Goal: Task Accomplishment & Management: Manage account settings

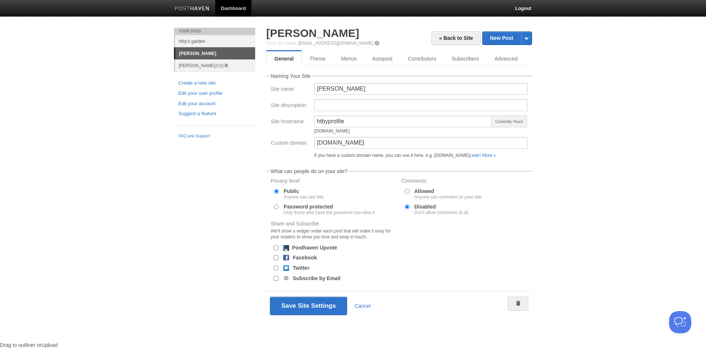
click at [554, 122] on body "Dashboard Logout Your Sites htby's garden [PERSON_NAME] [PERSON_NAME]の仕事 Create…" at bounding box center [353, 176] width 706 height 353
click at [299, 31] on link "[PERSON_NAME]" at bounding box center [312, 33] width 93 height 12
drag, startPoint x: 354, startPoint y: 147, endPoint x: 269, endPoint y: 120, distance: 89.6
click at [270, 130] on fieldset "Naming Your Site Site name [PERSON_NAME] Site description Site hostname htbypro…" at bounding box center [399, 117] width 266 height 88
click at [331, 310] on button "Save Site Settings" at bounding box center [308, 306] width 77 height 18
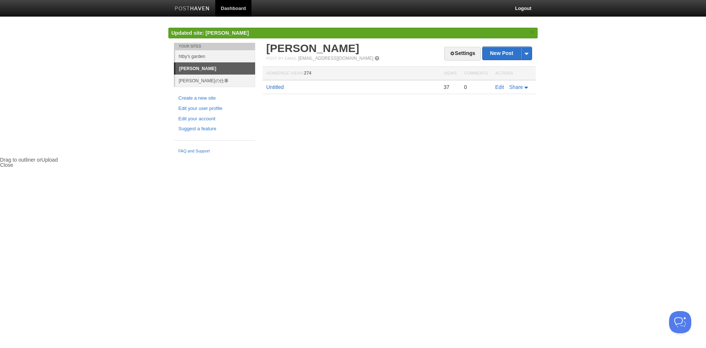
click at [279, 87] on link "Untitled" at bounding box center [274, 87] width 17 height 6
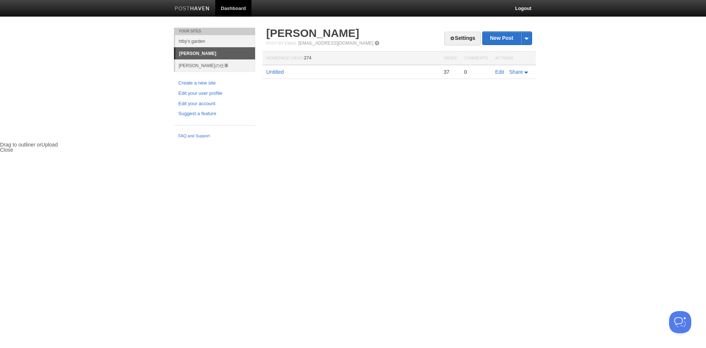
click at [471, 119] on div "Your Sites htby's garden [PERSON_NAME] [PERSON_NAME]の仕事 Create a new site Edit …" at bounding box center [352, 85] width 369 height 114
click at [466, 44] on link "Settings" at bounding box center [462, 39] width 37 height 14
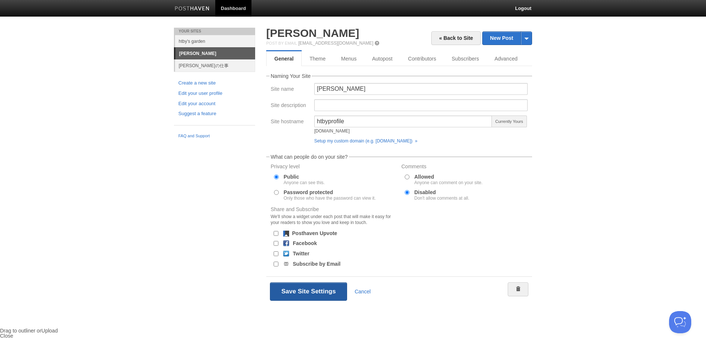
click at [324, 293] on button "Save Site Settings" at bounding box center [308, 291] width 77 height 18
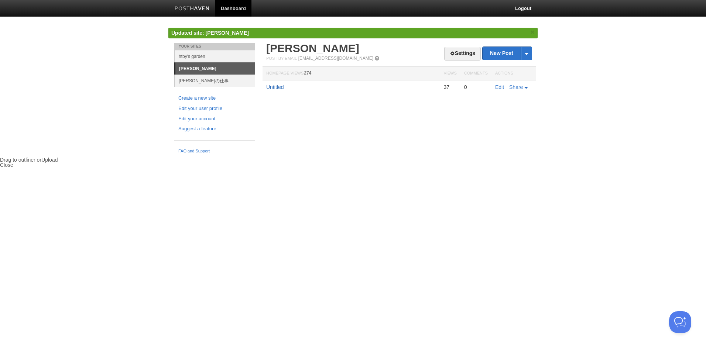
click at [273, 87] on link "Untitled" at bounding box center [274, 87] width 17 height 6
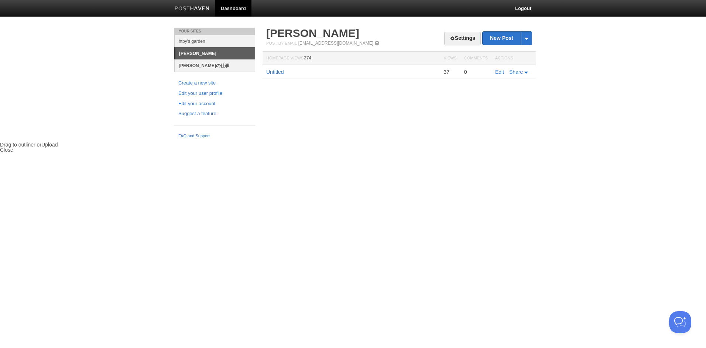
click at [213, 65] on link "[PERSON_NAME]の仕事" at bounding box center [215, 65] width 80 height 12
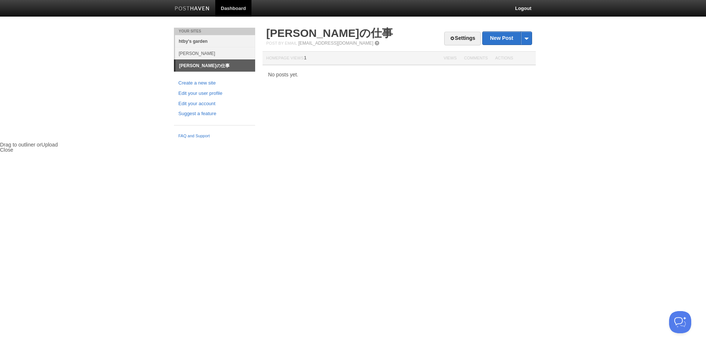
click at [191, 41] on link "htby's garden" at bounding box center [215, 41] width 80 height 12
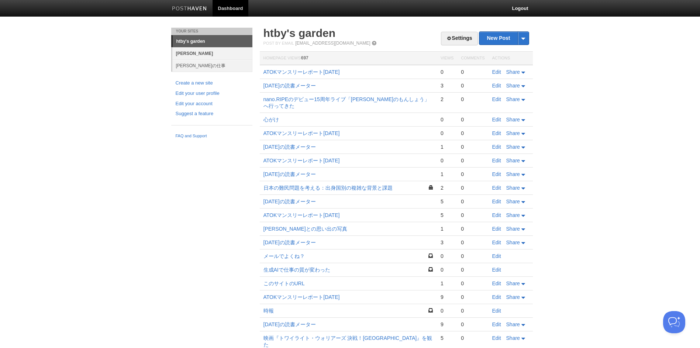
click at [191, 54] on link "[PERSON_NAME]" at bounding box center [212, 53] width 80 height 12
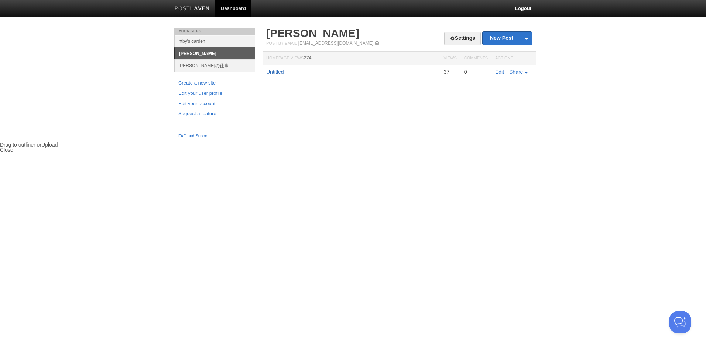
click at [274, 71] on link "Untitled" at bounding box center [274, 72] width 17 height 6
drag, startPoint x: 460, startPoint y: 140, endPoint x: 462, endPoint y: 136, distance: 4.5
click at [460, 139] on div "Your Sites htby's garden [PERSON_NAME] [PERSON_NAME]の仕事 Create a new site Edit …" at bounding box center [352, 85] width 369 height 114
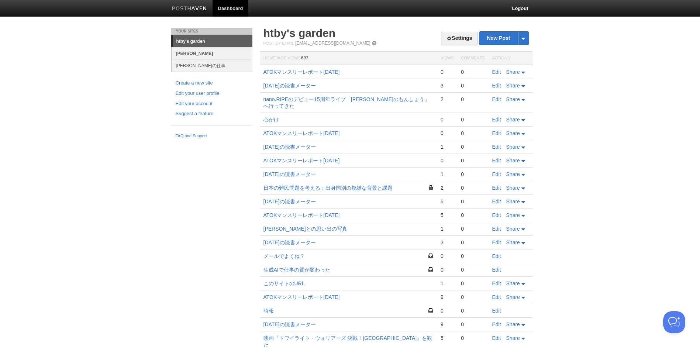
click at [212, 53] on link "[PERSON_NAME]" at bounding box center [212, 53] width 80 height 12
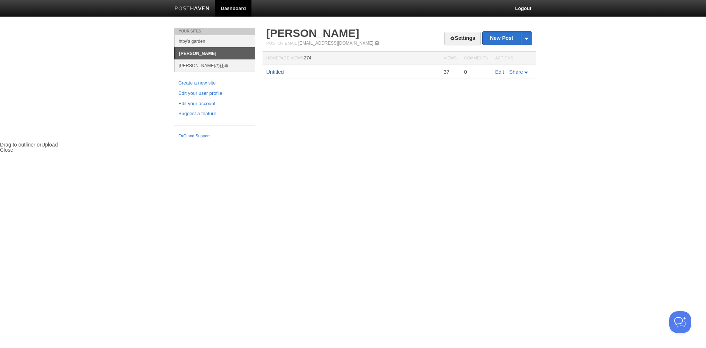
click at [276, 72] on link "Untitled" at bounding box center [274, 72] width 17 height 6
click at [447, 35] on link "Settings" at bounding box center [462, 39] width 37 height 14
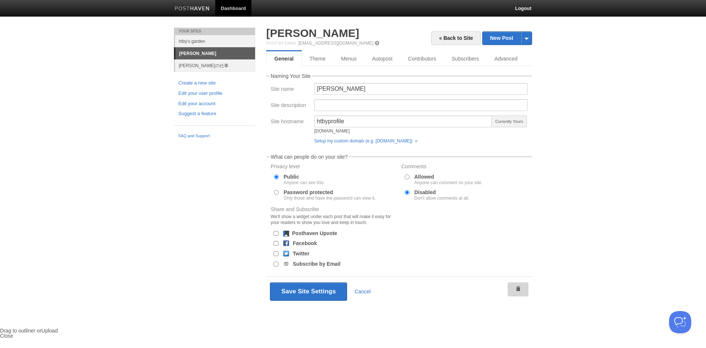
click at [519, 290] on span at bounding box center [517, 289] width 5 height 5
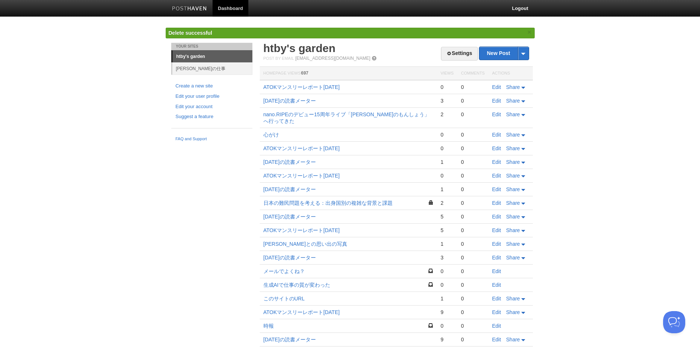
scroll to position [1, 0]
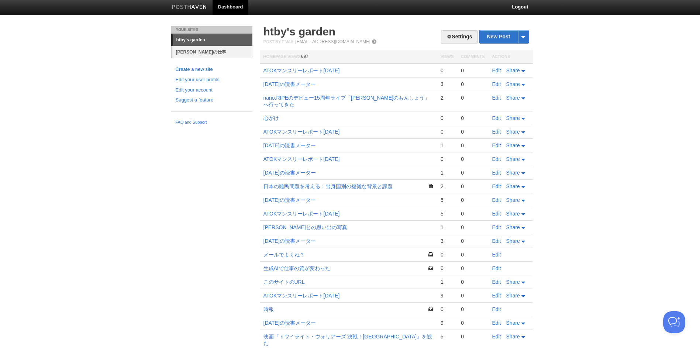
click at [179, 54] on link "[PERSON_NAME]の仕事" at bounding box center [212, 52] width 80 height 12
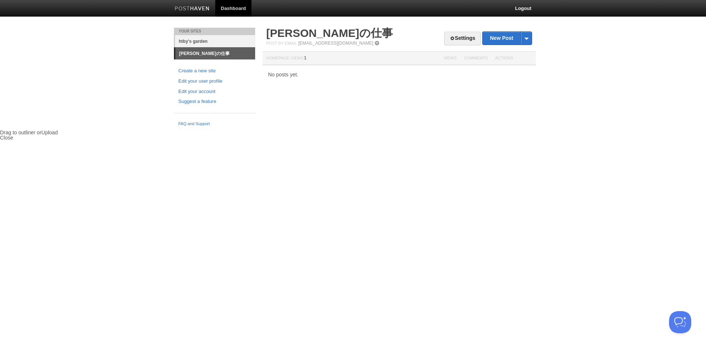
click at [186, 40] on link "htby's garden" at bounding box center [215, 41] width 80 height 12
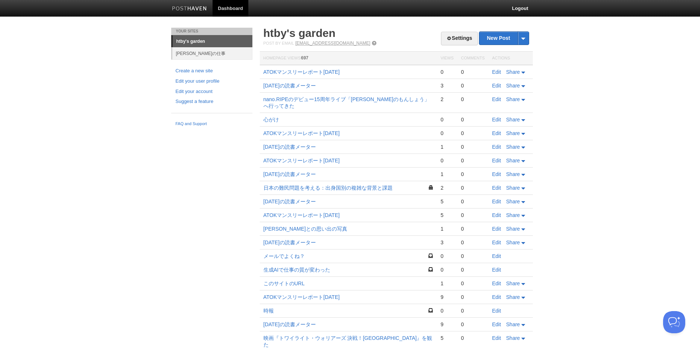
click at [325, 43] on link "[EMAIL_ADDRESS][DOMAIN_NAME]" at bounding box center [332, 43] width 75 height 5
click at [340, 74] on link "ATOKマンスリーレポート[DATE]" at bounding box center [302, 72] width 76 height 6
